Goal: Task Accomplishment & Management: Use online tool/utility

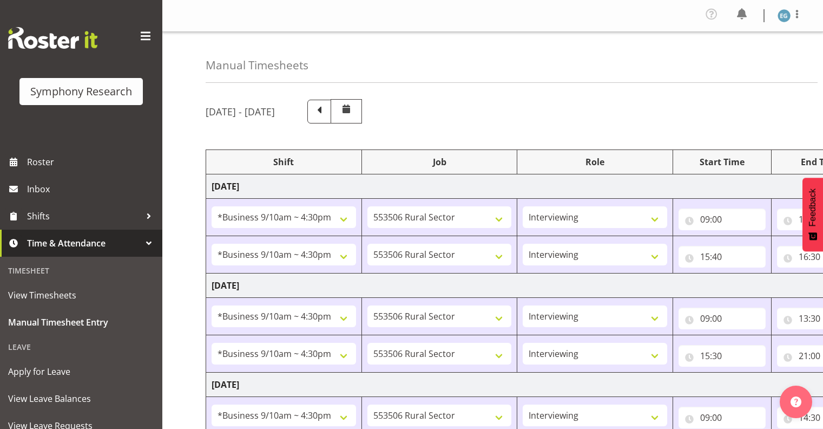
select select "26078"
select select "10587"
select select "26078"
select select "10587"
select select "26078"
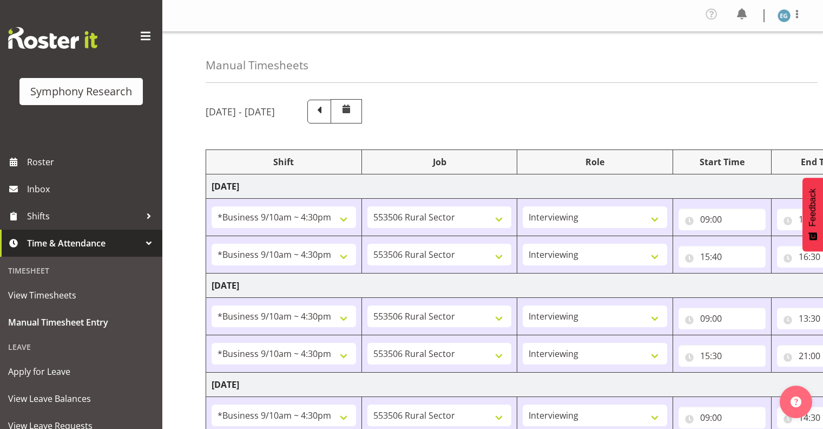
select select "10587"
select select "26078"
select select "10587"
select select "26078"
select select "10587"
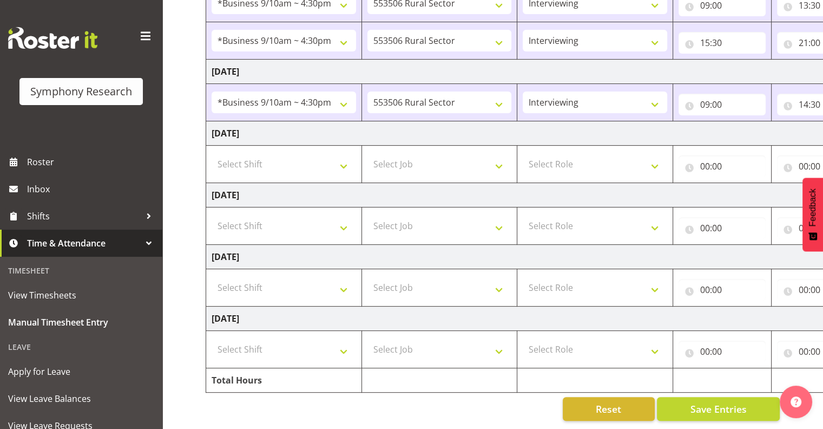
scroll to position [0, 140]
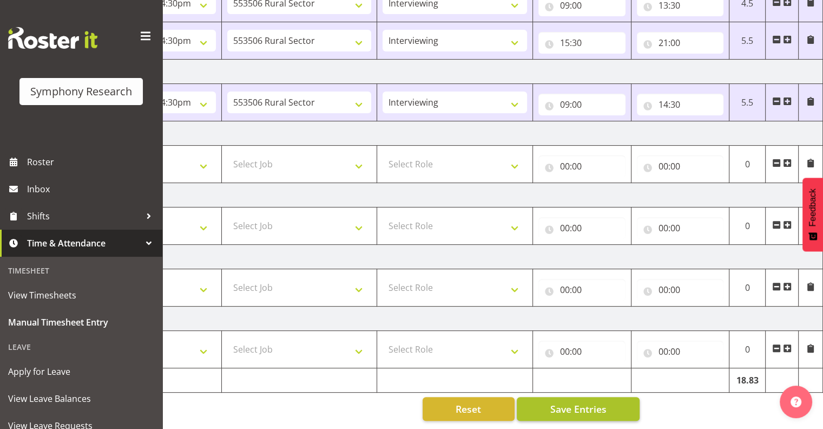
click at [584, 402] on span "Save Entries" at bounding box center [578, 409] width 56 height 14
